Goal: Task Accomplishment & Management: Manage account settings

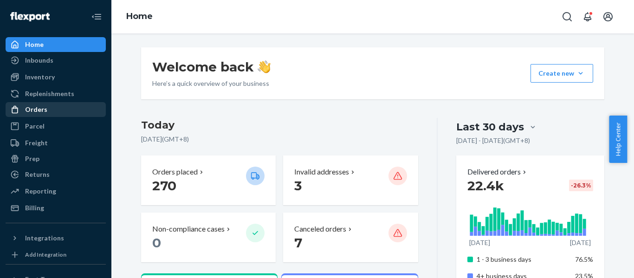
click at [46, 107] on div "Orders" at bounding box center [36, 109] width 22 height 9
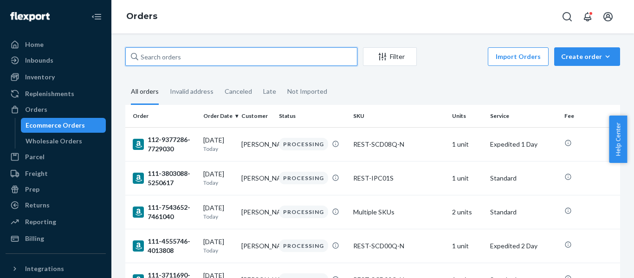
click at [196, 56] on input "text" at bounding box center [241, 56] width 232 height 19
paste input "111-6657735-5197859"
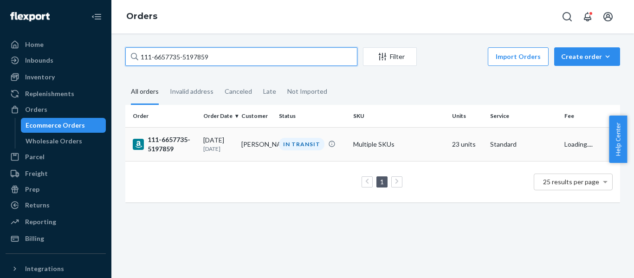
type input "111-6657735-5197859"
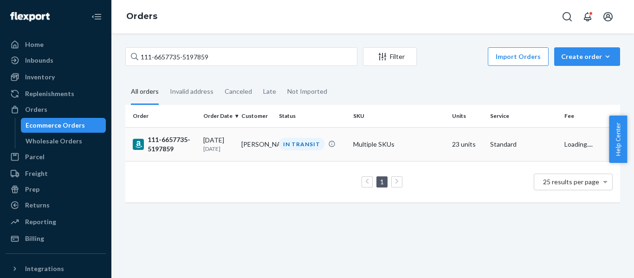
click at [163, 143] on div "111-6657735-5197859" at bounding box center [164, 144] width 63 height 19
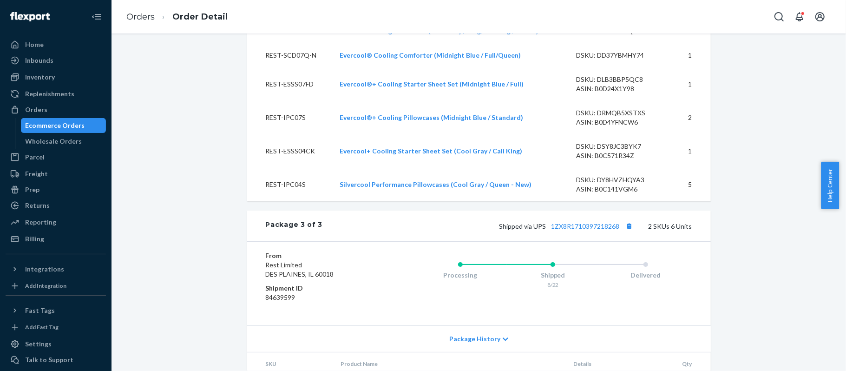
scroll to position [894, 0]
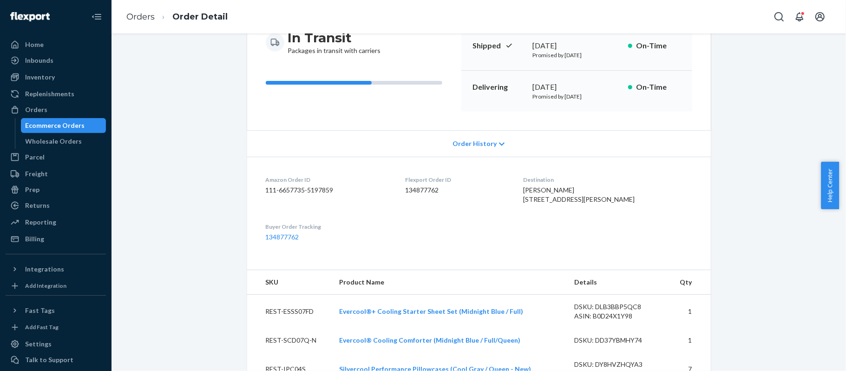
scroll to position [0, 0]
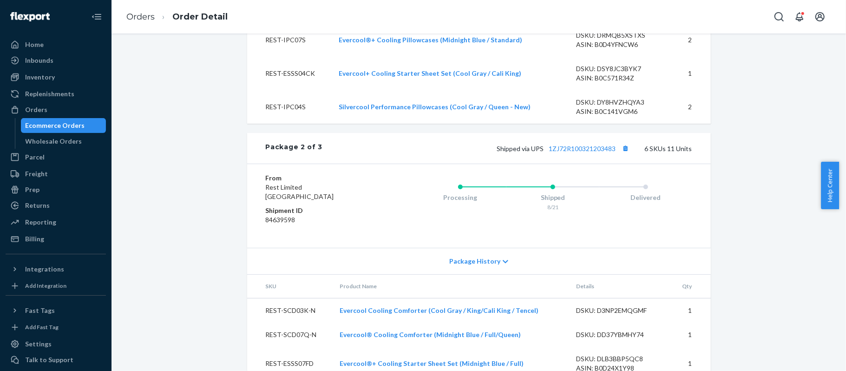
scroll to position [791, 0]
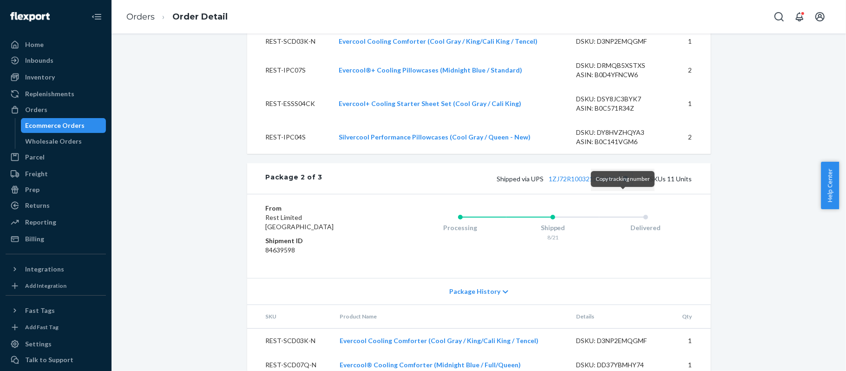
click at [623, 184] on button "Copy tracking number" at bounding box center [626, 178] width 12 height 12
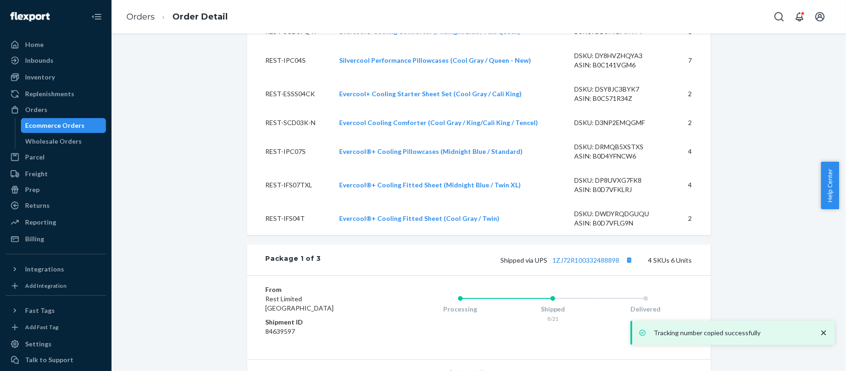
scroll to position [413, 0]
click at [625, 264] on button "Copy tracking number" at bounding box center [629, 258] width 12 height 12
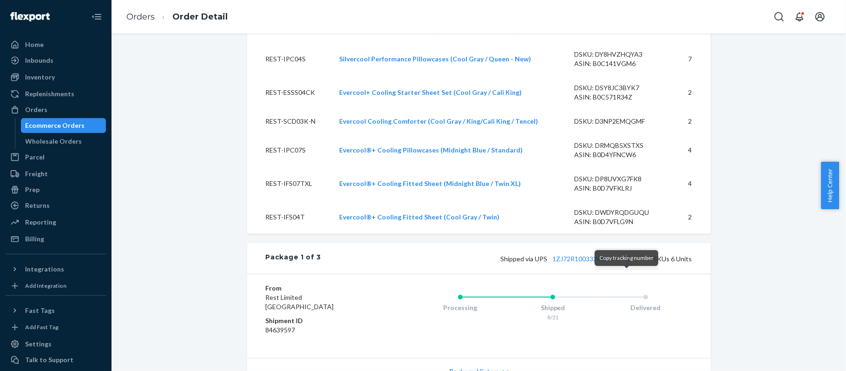
click at [627, 264] on button "Copy tracking number" at bounding box center [629, 258] width 12 height 12
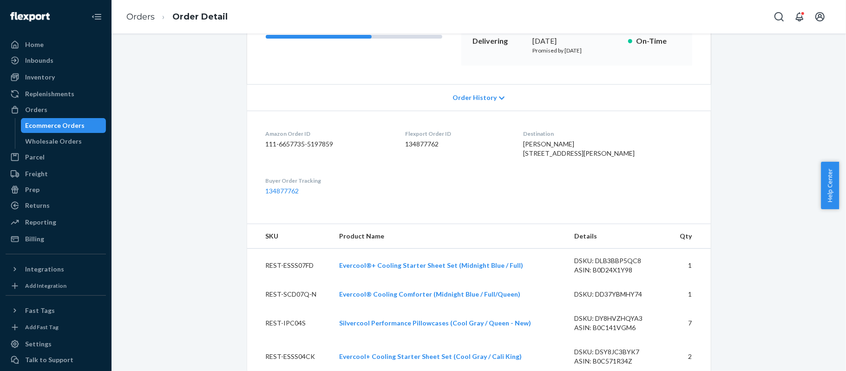
scroll to position [0, 0]
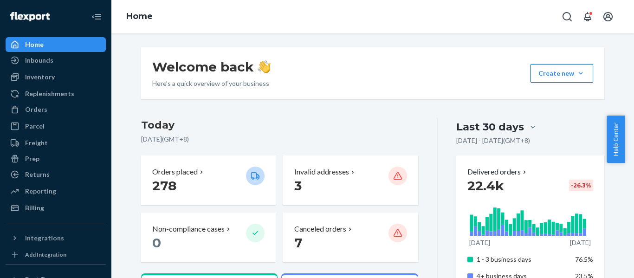
click at [579, 73] on button "Create new Create new inbound Create new order Create new product" at bounding box center [562, 73] width 63 height 19
click at [560, 117] on span "Create new order" at bounding box center [570, 115] width 59 height 7
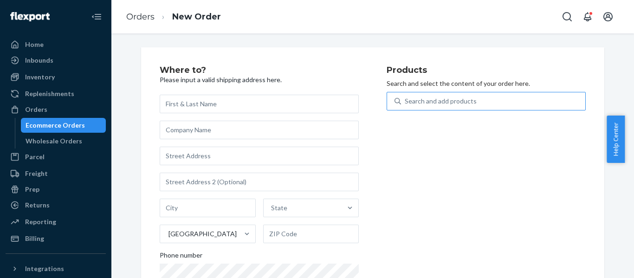
click at [455, 103] on div "Search and add products" at bounding box center [441, 101] width 72 height 9
click at [406, 103] on input "Search and add products" at bounding box center [405, 101] width 1 height 9
paste input "SKU REST-SCD03T"
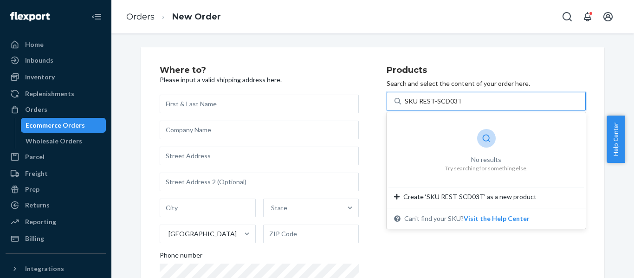
type input "SKU REST-SCD03T"
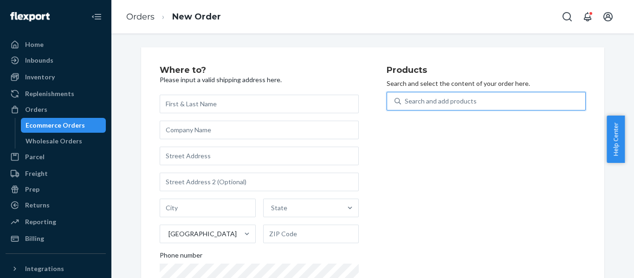
click at [439, 101] on div "Search and add products" at bounding box center [441, 101] width 72 height 9
click at [406, 101] on input "0 results available. Use Up and Down to choose options, press Enter to select t…" at bounding box center [405, 101] width 1 height 9
paste input "REST-SCD03T"
type input "REST-SCD03T"
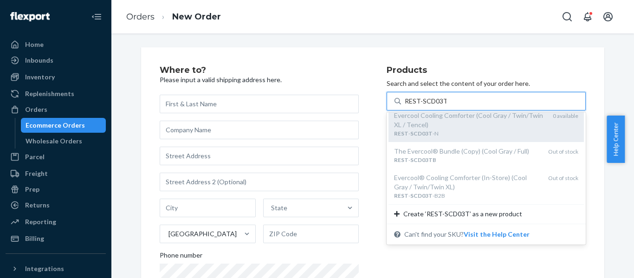
scroll to position [9, 0]
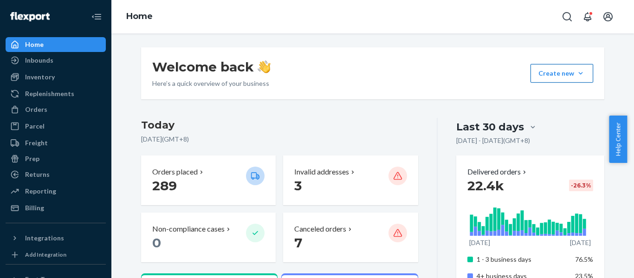
click at [569, 68] on button "Create new Create new inbound Create new order Create new product" at bounding box center [562, 73] width 63 height 19
click at [559, 114] on span "Create new order" at bounding box center [570, 115] width 59 height 7
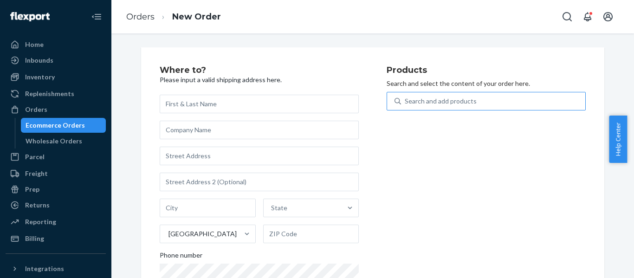
click at [419, 100] on div "Search and add products" at bounding box center [441, 101] width 72 height 9
click at [406, 100] on input "Search and add products" at bounding box center [405, 101] width 1 height 9
paste input "REST-SCD03T"
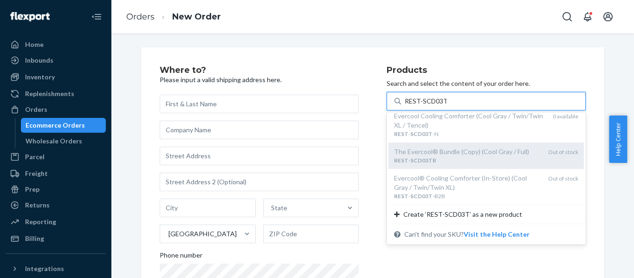
scroll to position [9, 0]
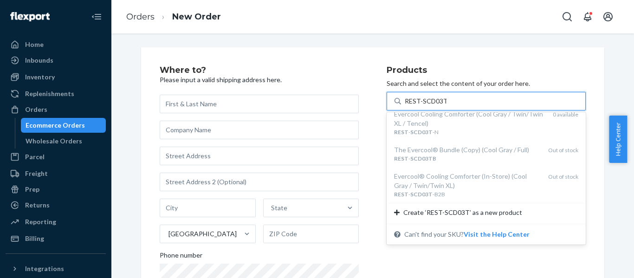
type input "REST-SCD03T"
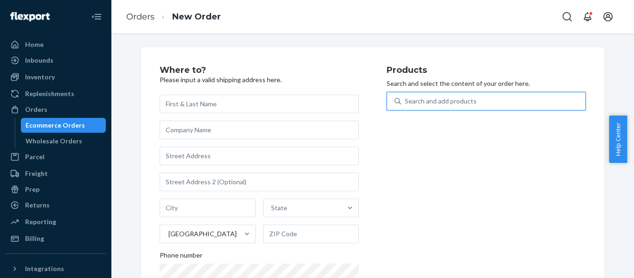
paste input "REST-SCD03Q"
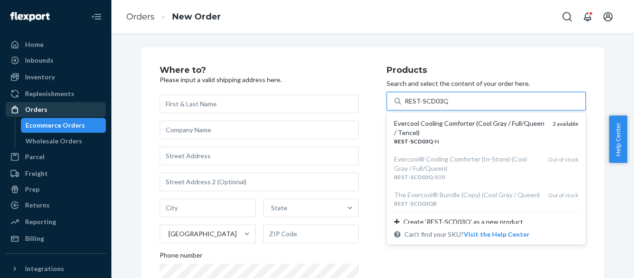
type input "REST-SCD03Q"
